Goal: Find specific page/section: Find specific page/section

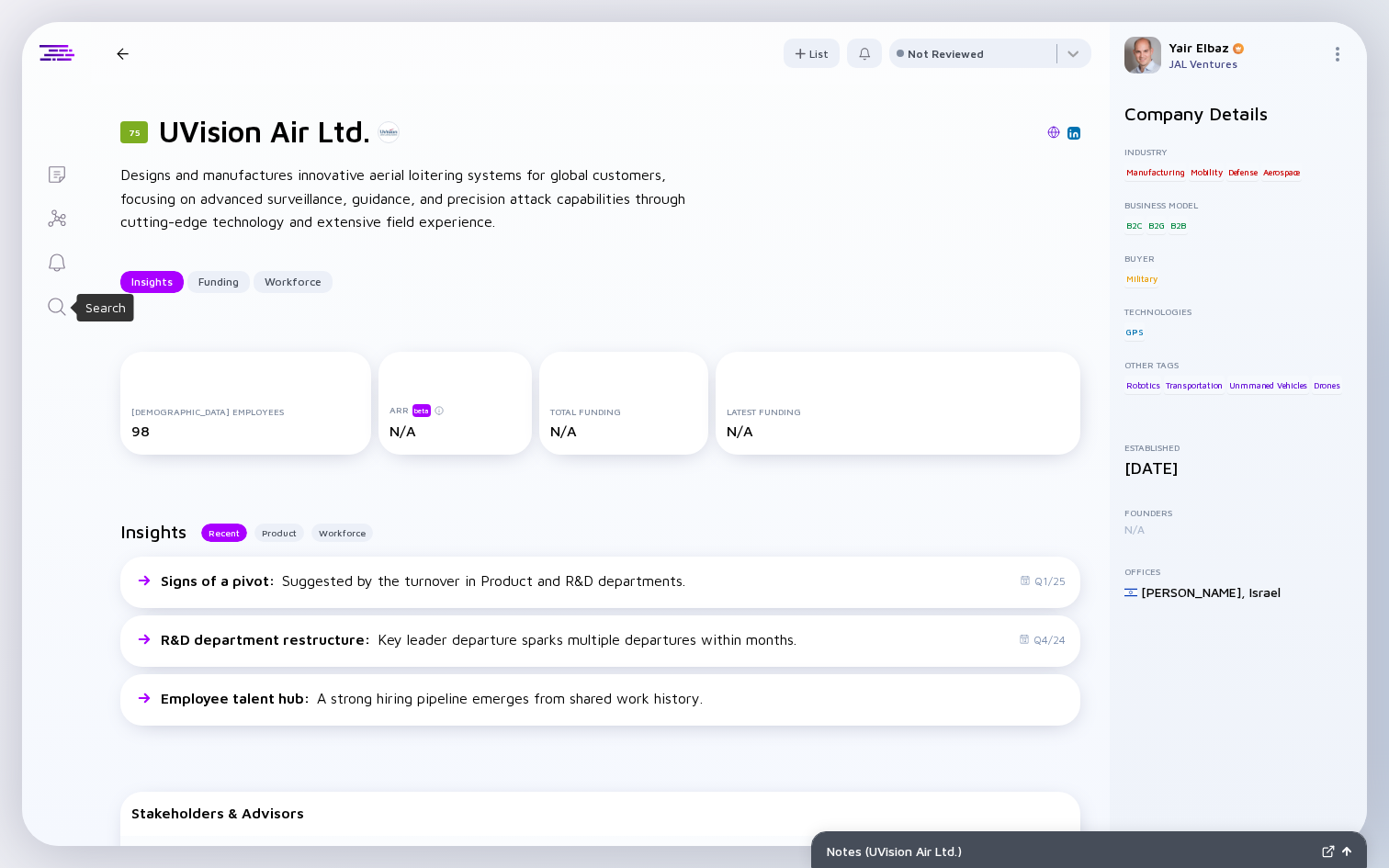
click at [50, 300] on icon "Search" at bounding box center [56, 306] width 22 height 22
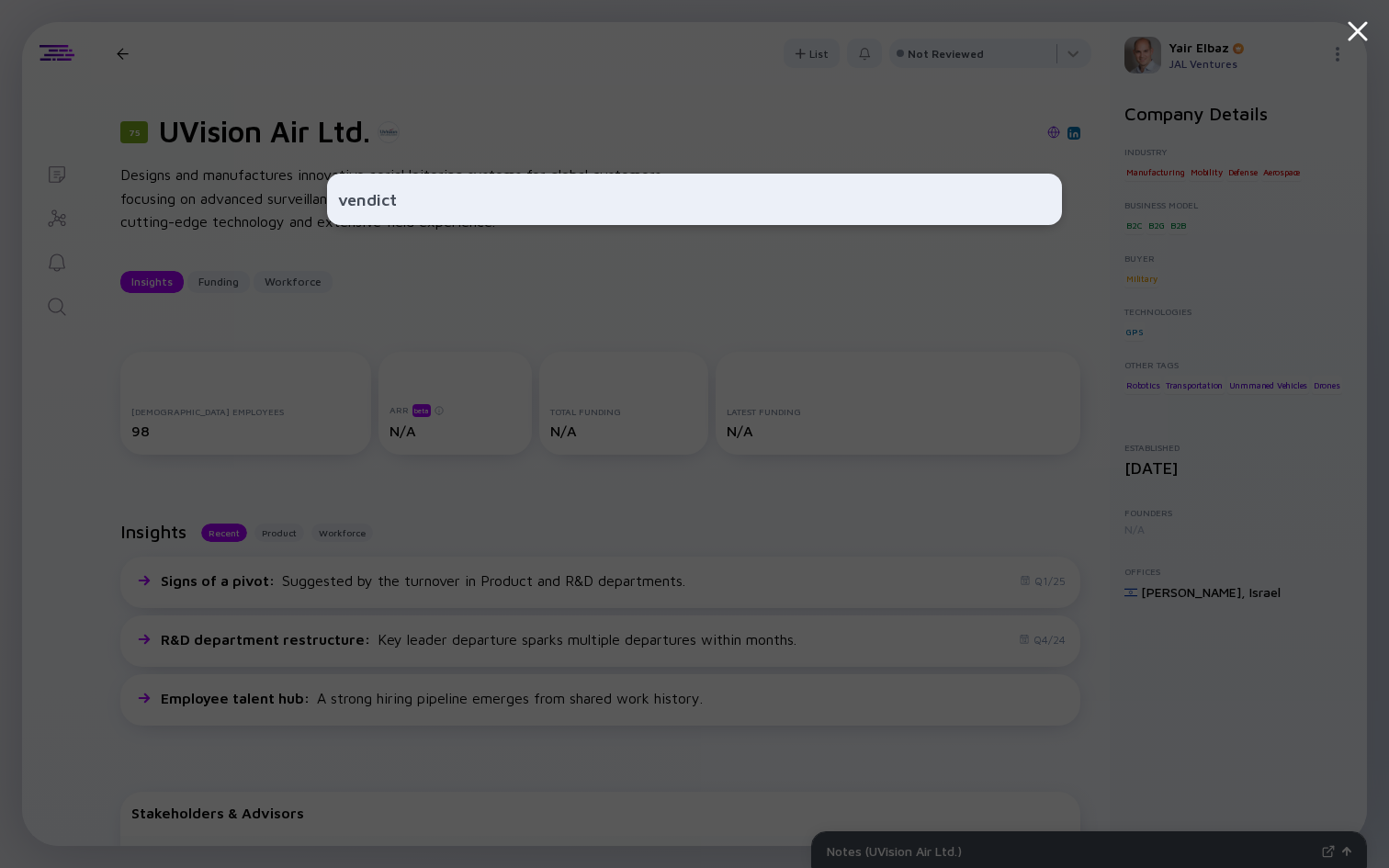
type input "vendict"
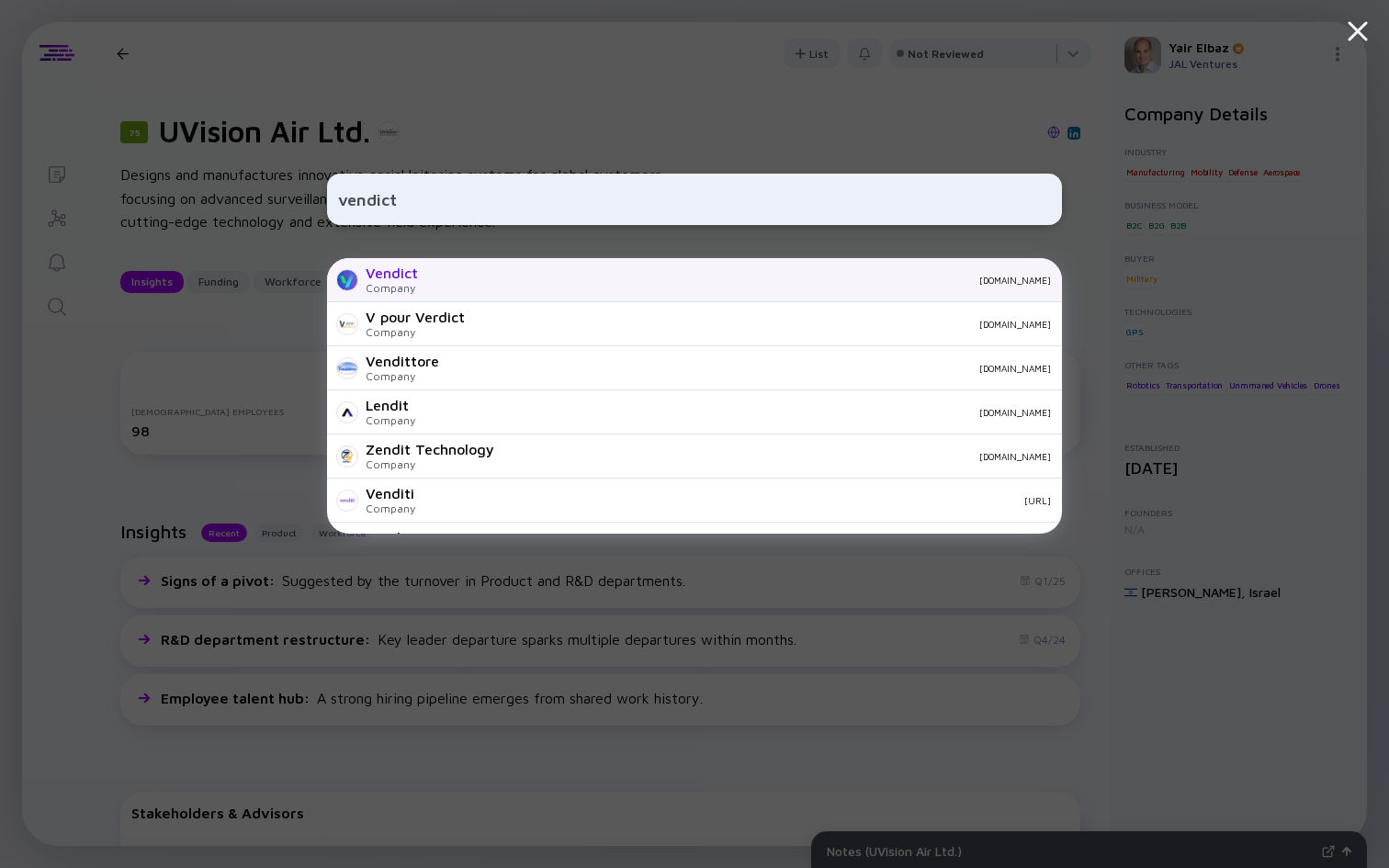
click at [426, 283] on div "Vendict Company [DOMAIN_NAME]" at bounding box center [694, 279] width 735 height 44
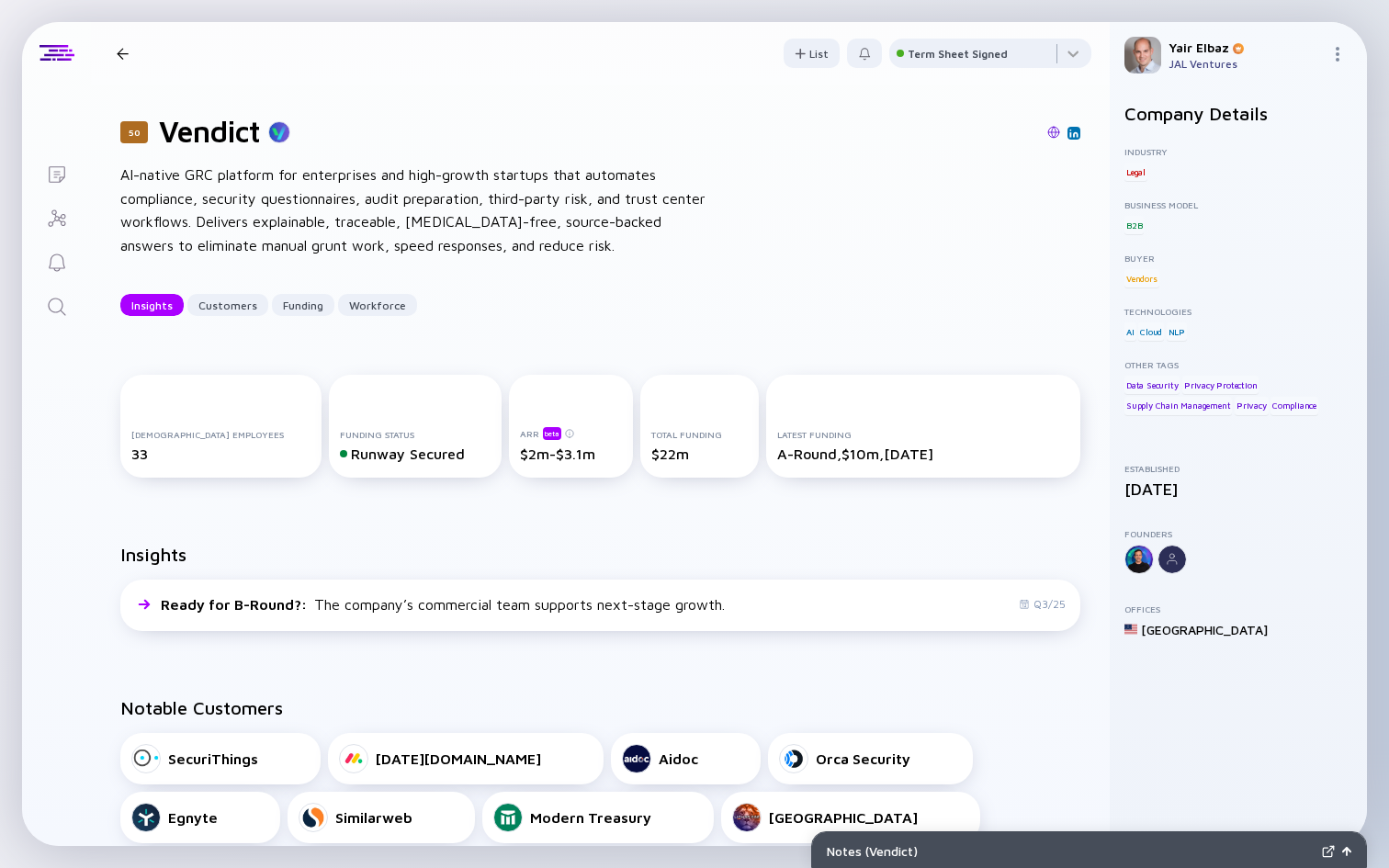
click at [186, 432] on div "[DEMOGRAPHIC_DATA] Employees" at bounding box center [221, 434] width 179 height 11
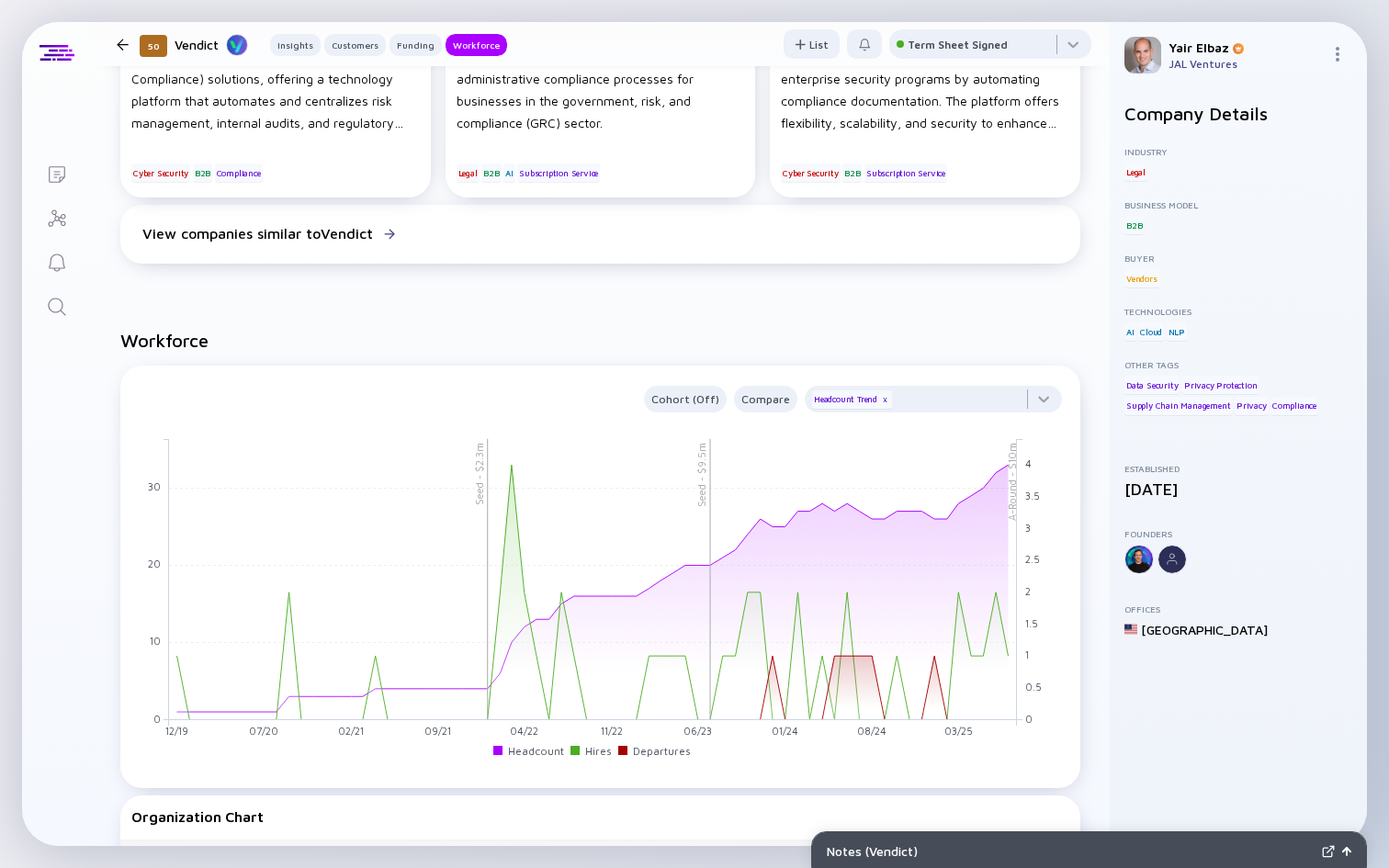
scroll to position [1549, 0]
